Goal: Task Accomplishment & Management: Manage account settings

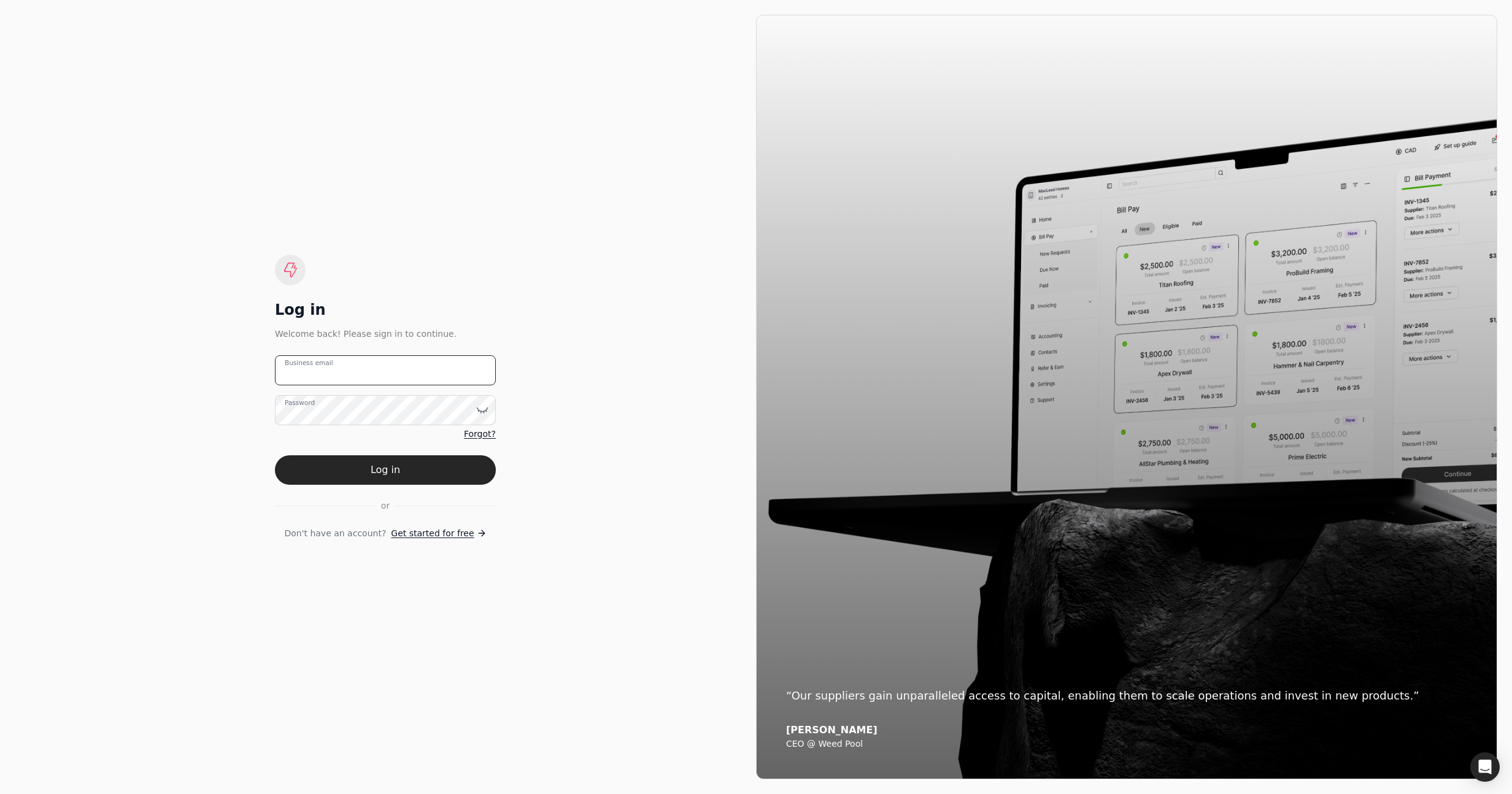
click at [401, 377] on email "Business email" at bounding box center [385, 370] width 221 height 30
type email "[EMAIL_ADDRESS][DOMAIN_NAME]"
click at [386, 478] on button "Log in" at bounding box center [385, 470] width 221 height 30
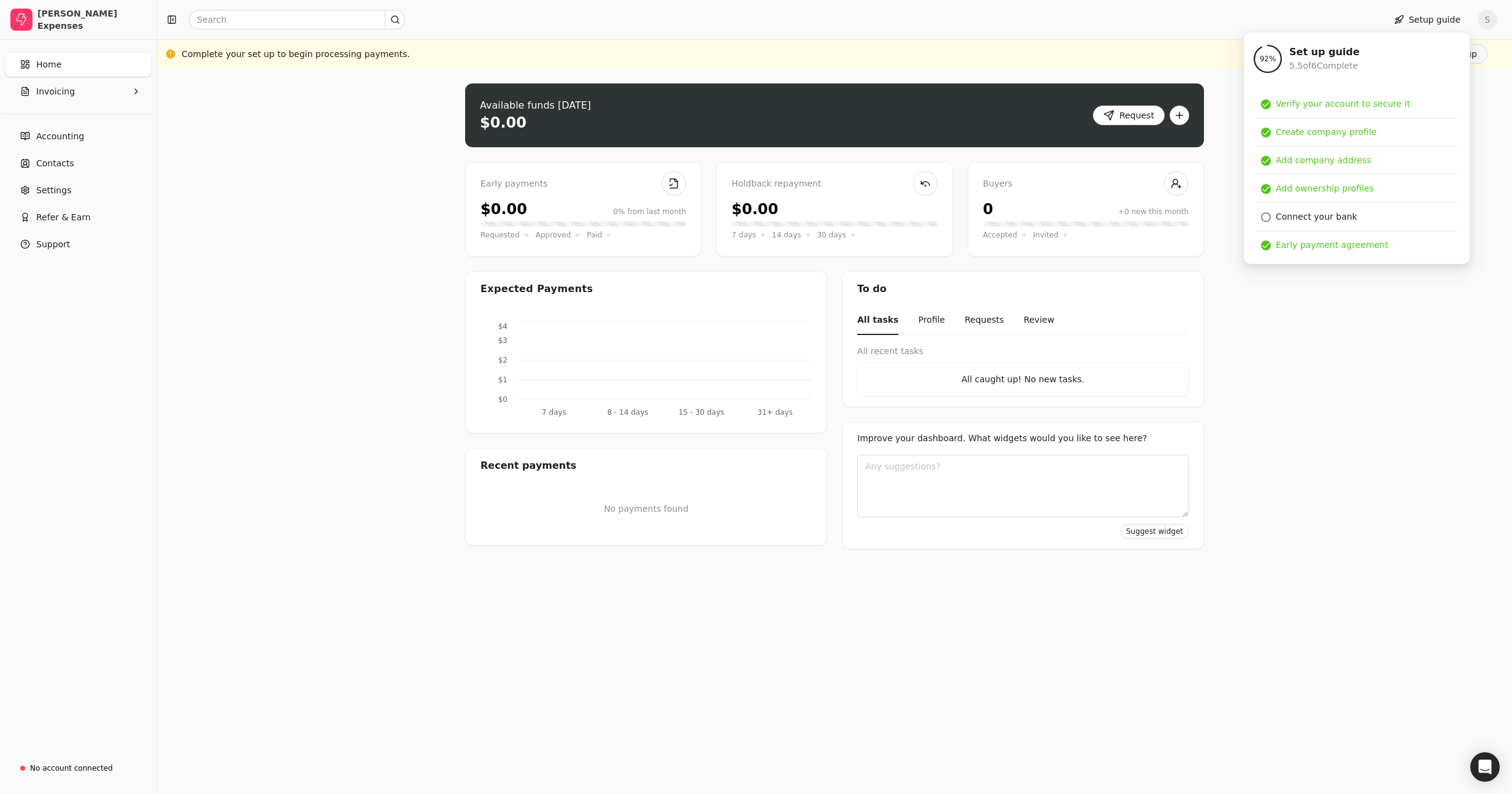
click at [446, 187] on div "Upload file: Drag your invoice here to upload or browse for files Available fun…" at bounding box center [834, 431] width 1355 height 725
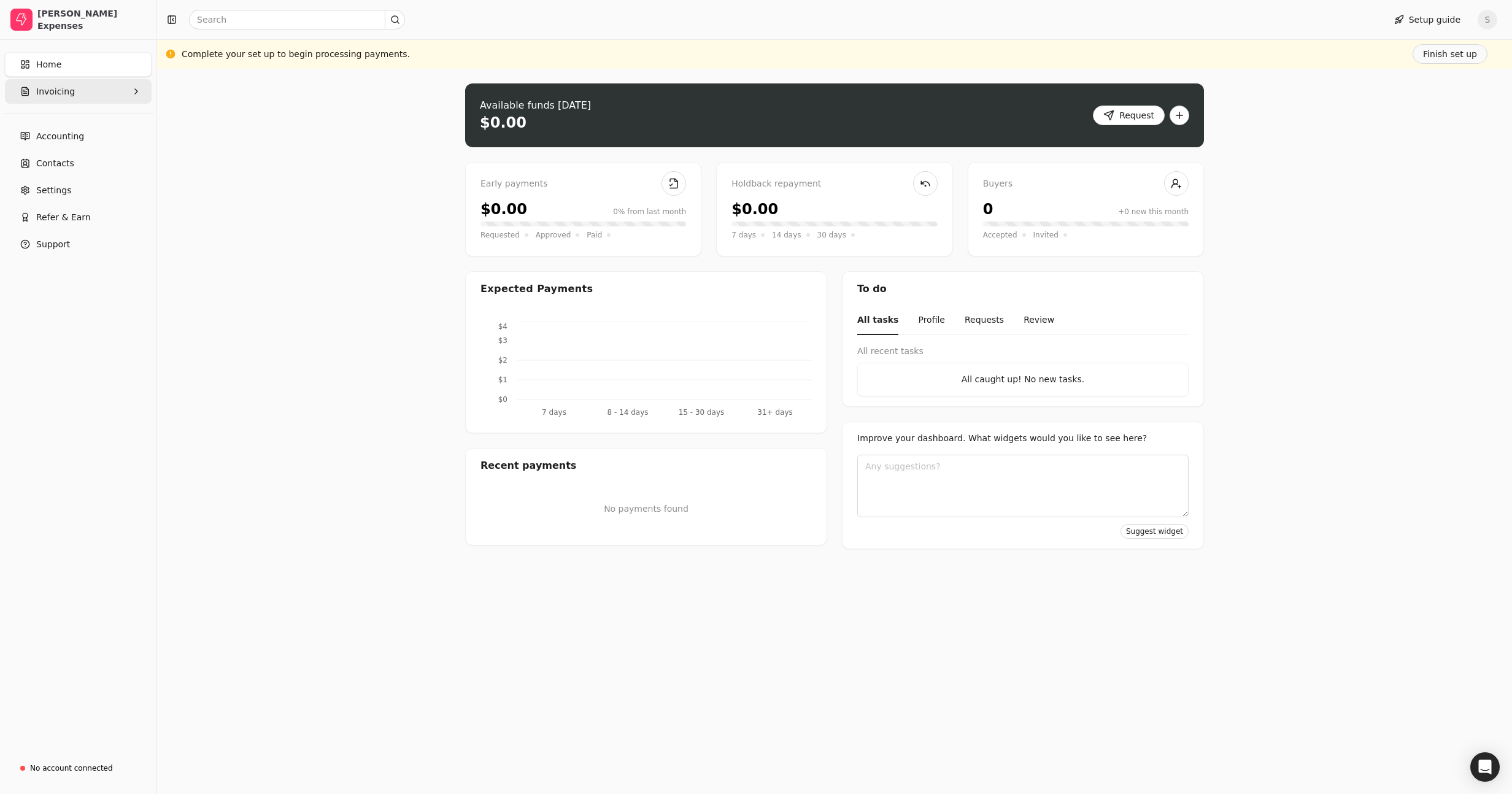
click at [85, 92] on button "Invoicing" at bounding box center [78, 92] width 146 height 24
click at [70, 130] on Invoices "All Invoices" at bounding box center [78, 121] width 142 height 24
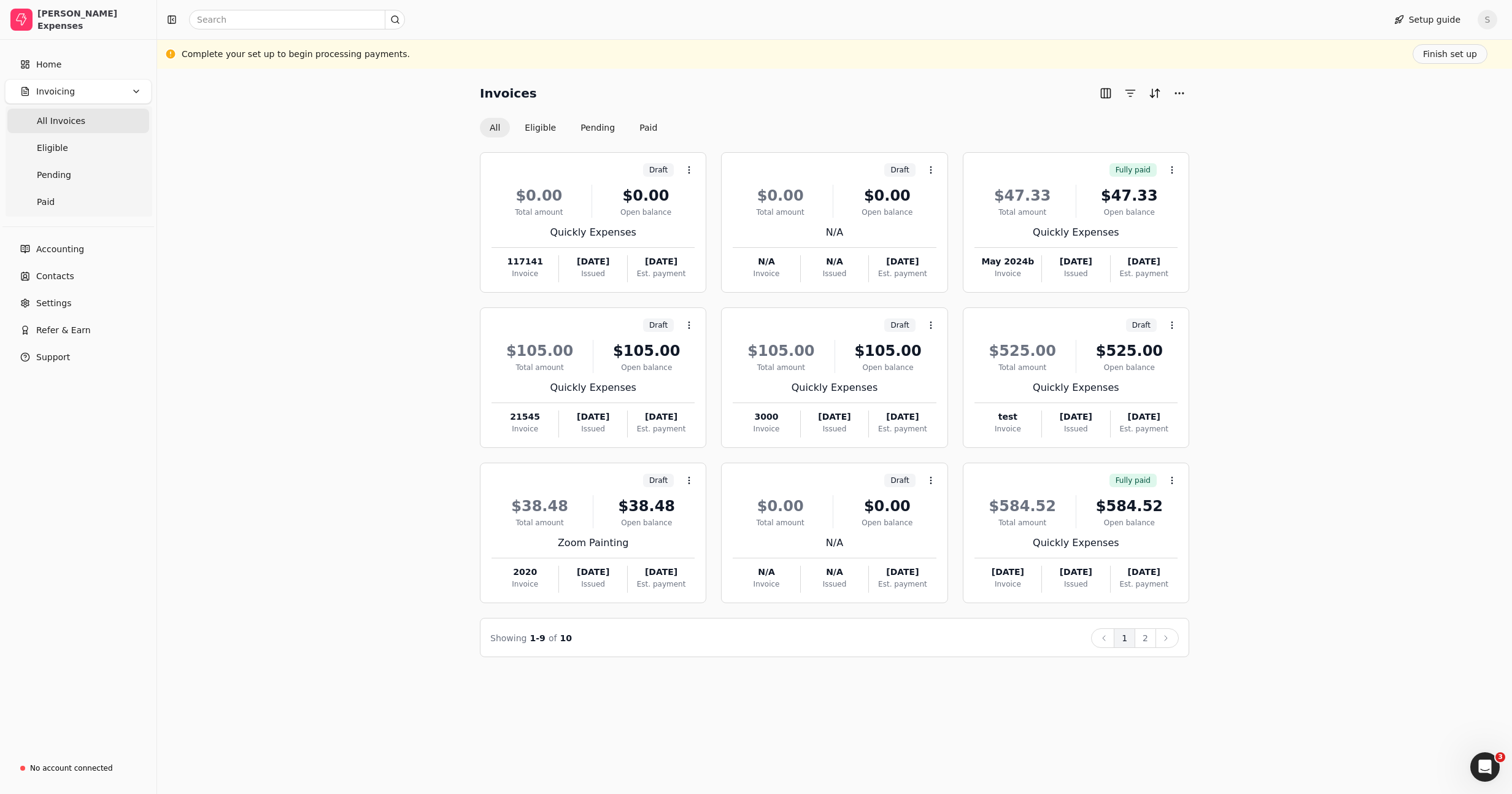
click at [1366, 177] on div "Invoices All Eligible Pending Paid Draft Context Menu Button $0.00 Total amount…" at bounding box center [834, 370] width 1325 height 573
click at [245, 193] on div "Invoices All Eligible Pending Paid Draft Context Menu Button $0.00 Total amount…" at bounding box center [834, 370] width 1325 height 573
drag, startPoint x: 1105, startPoint y: 92, endPoint x: 1143, endPoint y: 115, distance: 44.4
click at [1105, 92] on button "button" at bounding box center [1106, 93] width 20 height 20
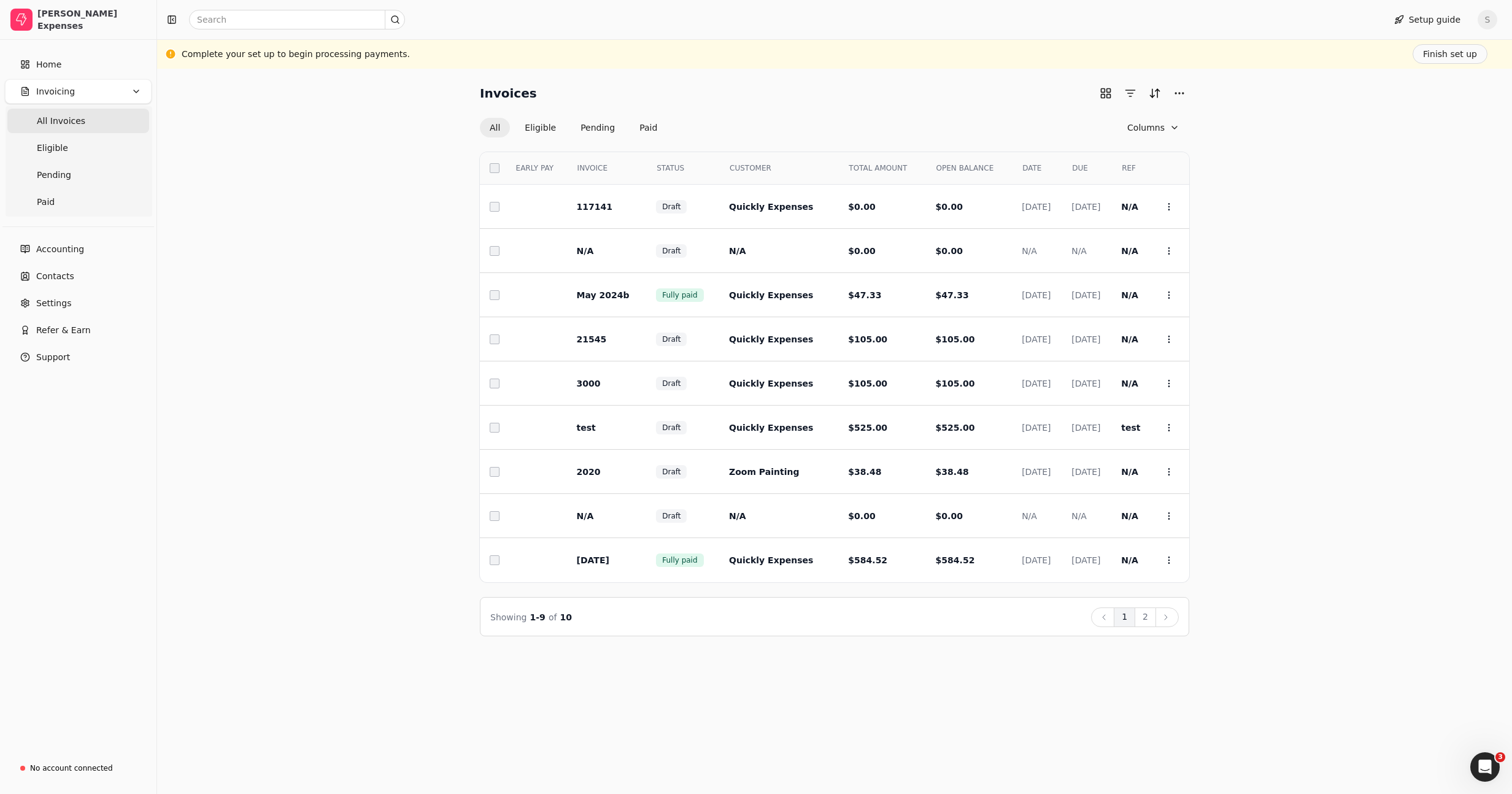
drag, startPoint x: 1080, startPoint y: 168, endPoint x: 1064, endPoint y: 168, distance: 16.0
click at [1079, 168] on div "DUE" at bounding box center [1089, 168] width 44 height 21
click at [1072, 168] on span "DUE" at bounding box center [1080, 167] width 16 height 11
click at [1108, 166] on div "DUE" at bounding box center [1089, 168] width 44 height 21
drag, startPoint x: 1085, startPoint y: 165, endPoint x: 1062, endPoint y: 165, distance: 23.0
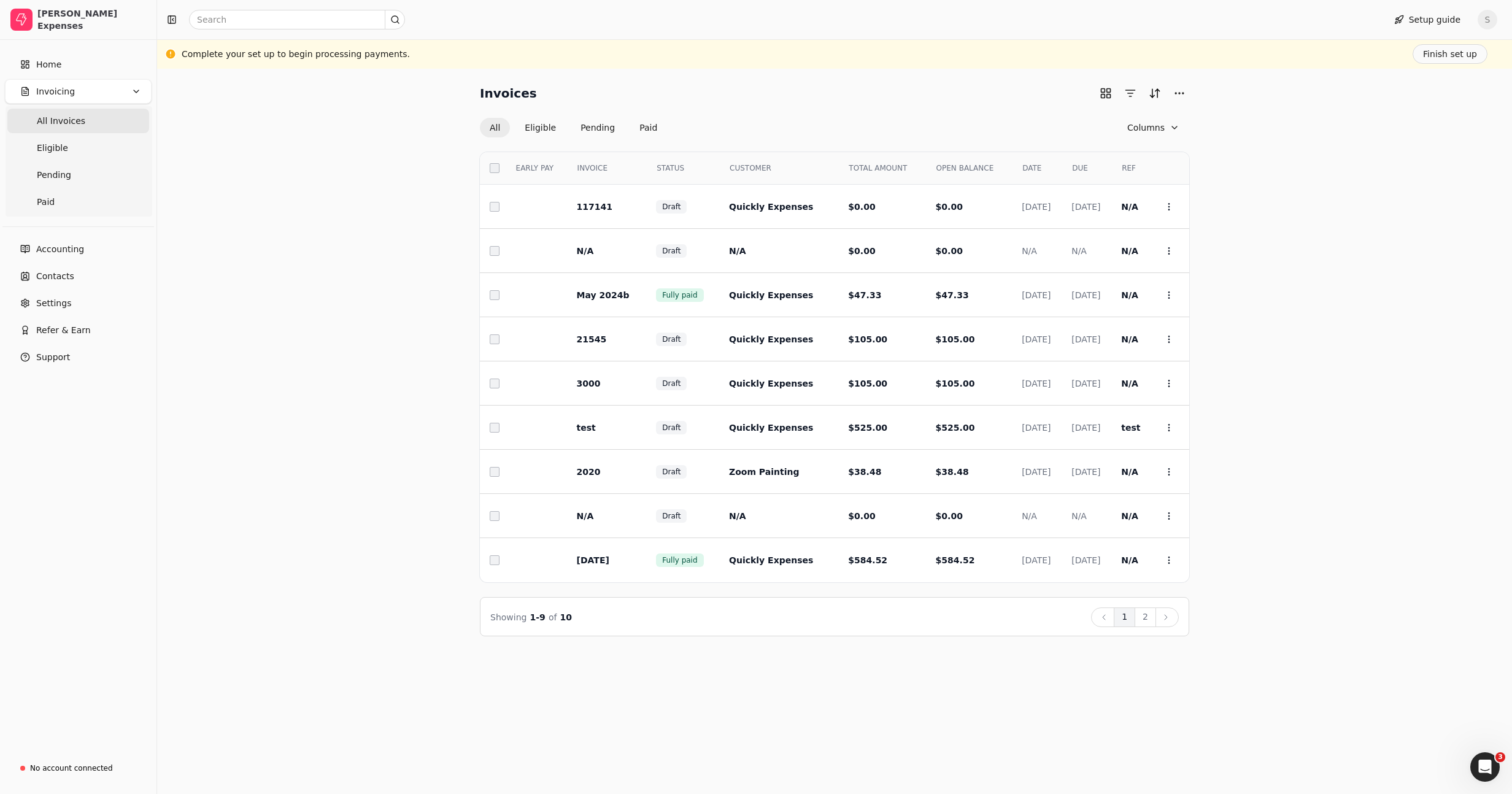
click at [1082, 165] on div "DUE" at bounding box center [1089, 168] width 44 height 21
click at [1072, 165] on span "DUE" at bounding box center [1080, 167] width 16 height 11
click at [1094, 165] on div "DUE" at bounding box center [1089, 168] width 44 height 21
click at [1361, 158] on div "Invoices All Eligible Pending Paid Columns Select EARLY PAY INVOICE STATUS CUST…" at bounding box center [834, 360] width 1325 height 553
